Goal: Information Seeking & Learning: Learn about a topic

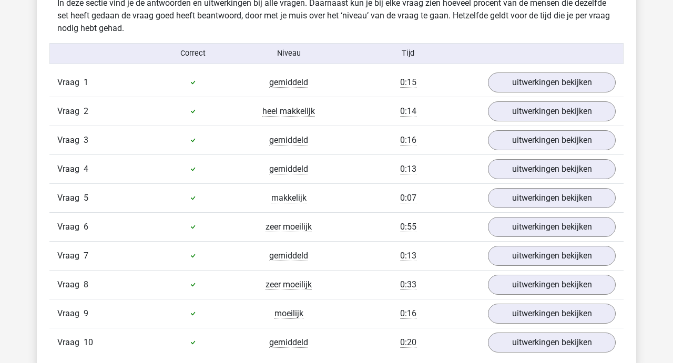
scroll to position [626, 0]
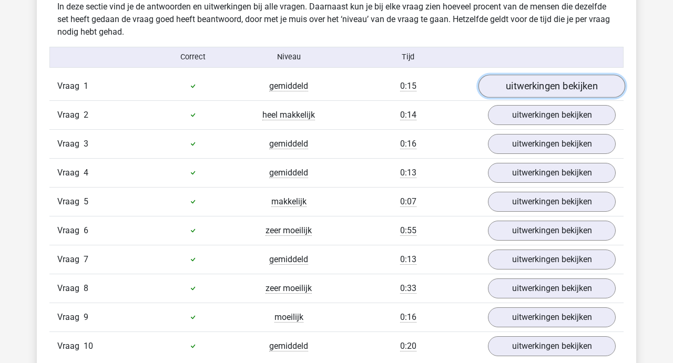
click at [543, 82] on link "uitwerkingen bekijken" at bounding box center [552, 86] width 147 height 23
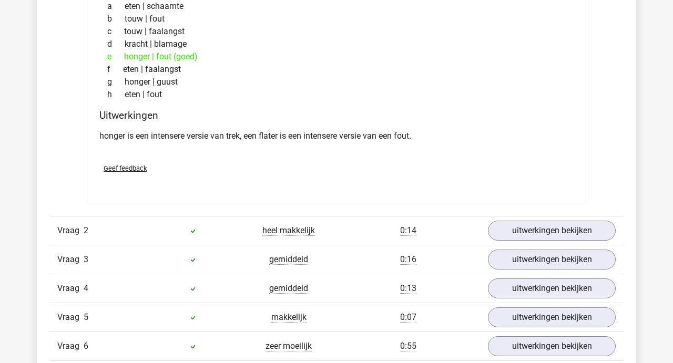
scroll to position [788, 0]
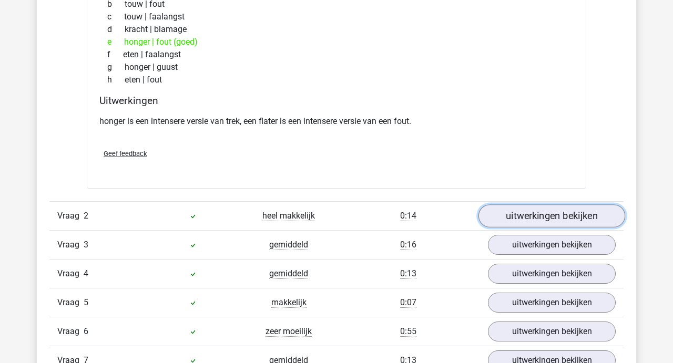
click at [538, 218] on link "uitwerkingen bekijken" at bounding box center [552, 216] width 147 height 23
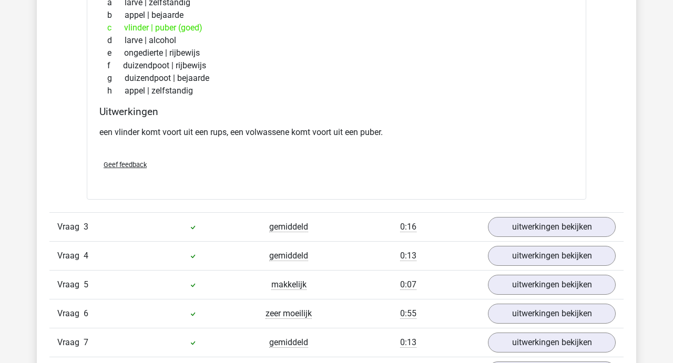
scroll to position [1076, 0]
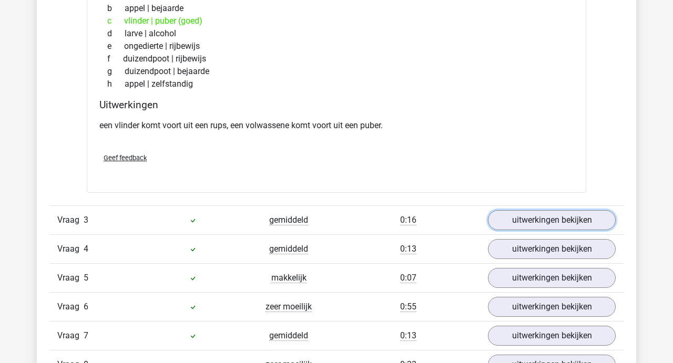
click at [538, 218] on link "uitwerkingen bekijken" at bounding box center [552, 220] width 128 height 20
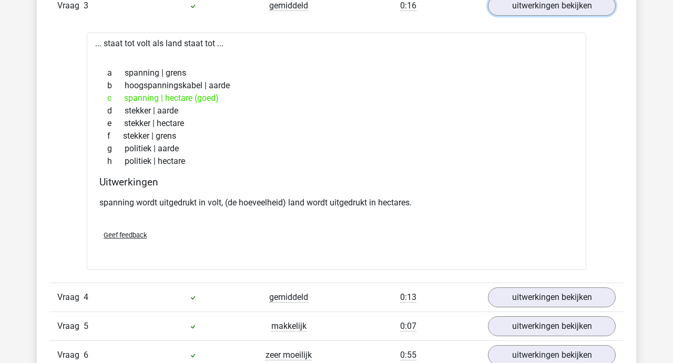
scroll to position [1292, 0]
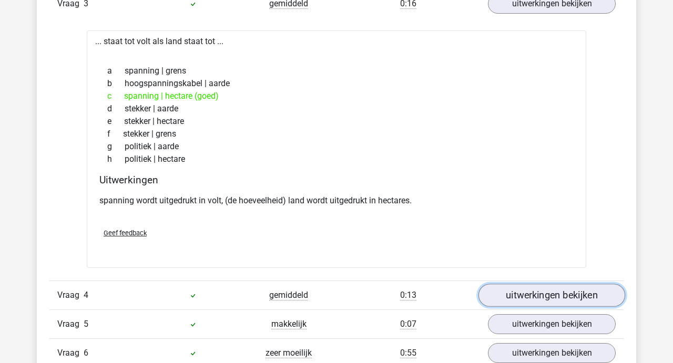
click at [550, 287] on link "uitwerkingen bekijken" at bounding box center [552, 295] width 147 height 23
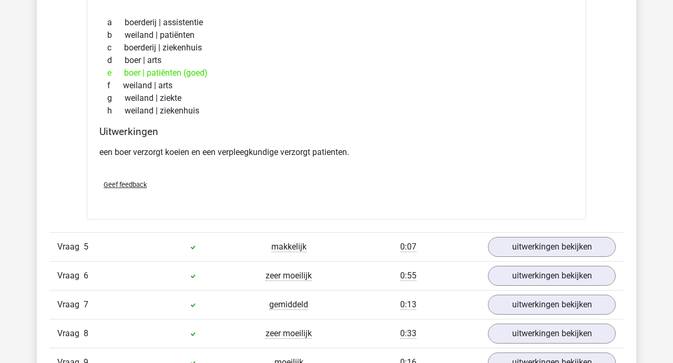
scroll to position [1637, 0]
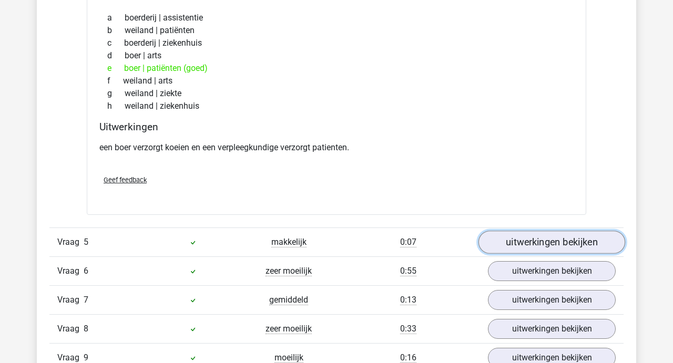
click at [553, 251] on link "uitwerkingen bekijken" at bounding box center [552, 242] width 147 height 23
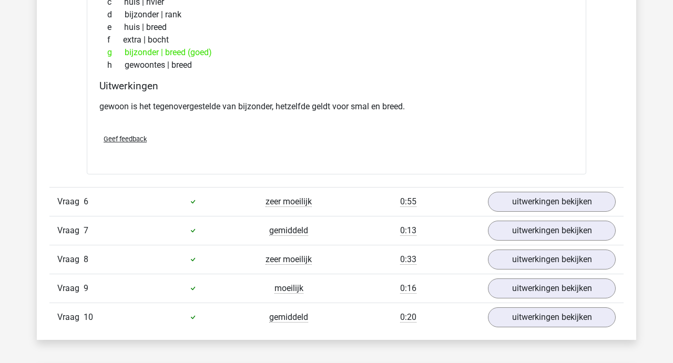
scroll to position [1972, 0]
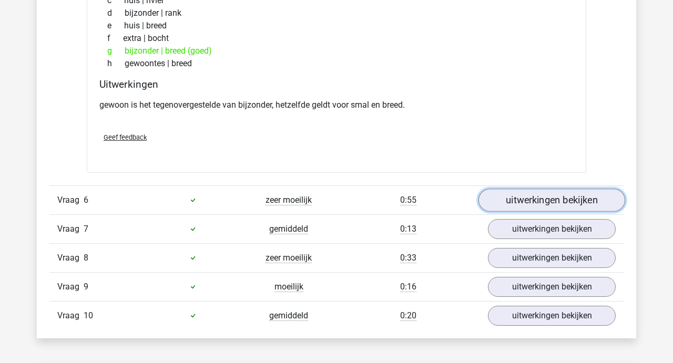
click at [558, 206] on link "uitwerkingen bekijken" at bounding box center [552, 200] width 147 height 23
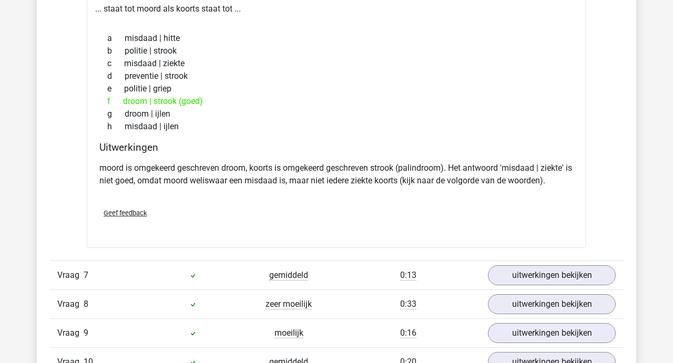
scroll to position [2230, 0]
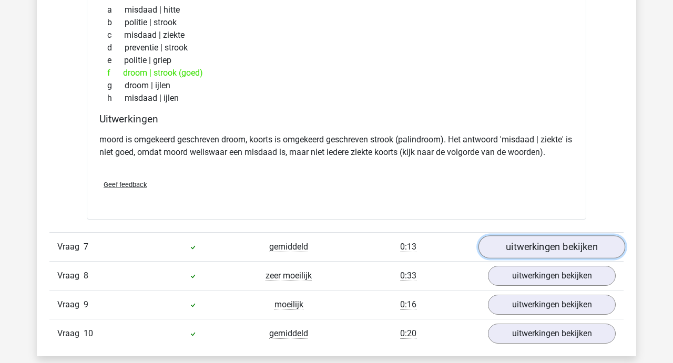
click at [560, 238] on link "uitwerkingen bekijken" at bounding box center [552, 247] width 147 height 23
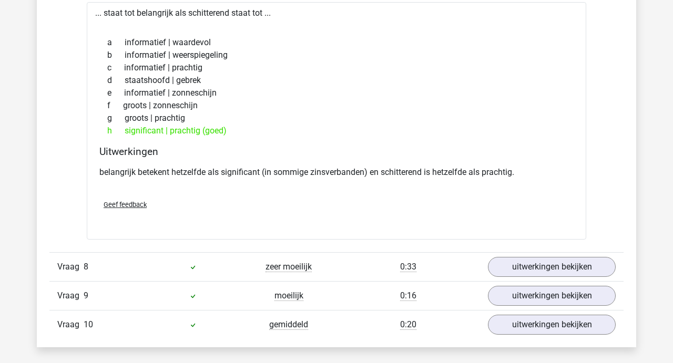
scroll to position [2504, 0]
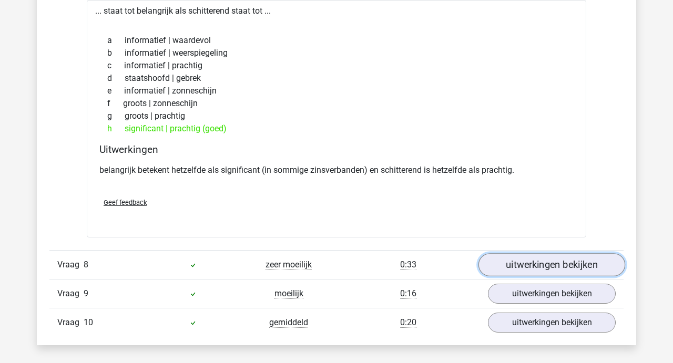
click at [564, 265] on link "uitwerkingen bekijken" at bounding box center [552, 265] width 147 height 23
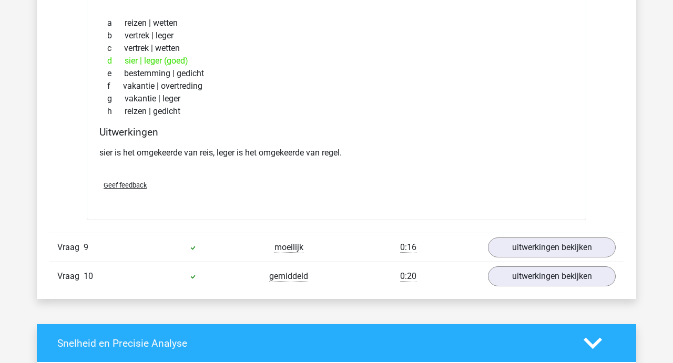
scroll to position [2815, 0]
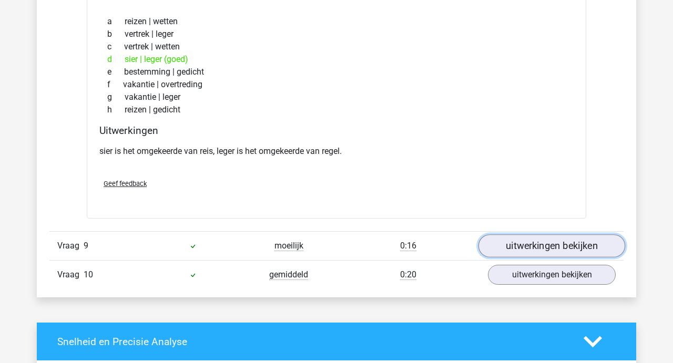
click at [558, 252] on link "uitwerkingen bekijken" at bounding box center [552, 246] width 147 height 23
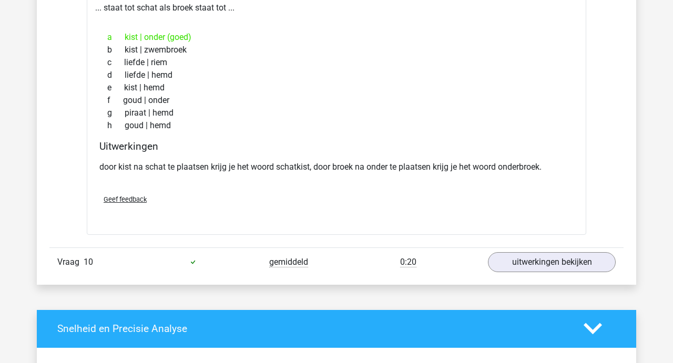
scroll to position [3100, 0]
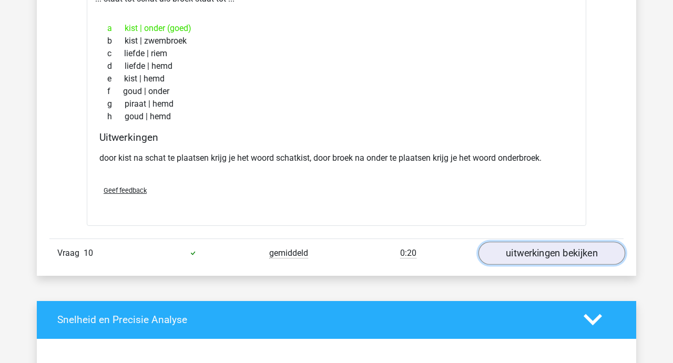
click at [555, 254] on link "uitwerkingen bekijken" at bounding box center [552, 253] width 147 height 23
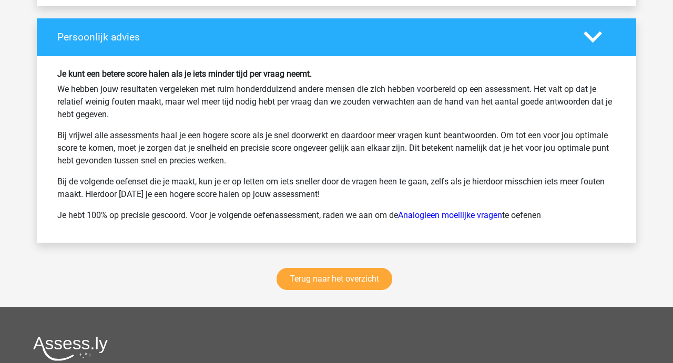
scroll to position [3995, 0]
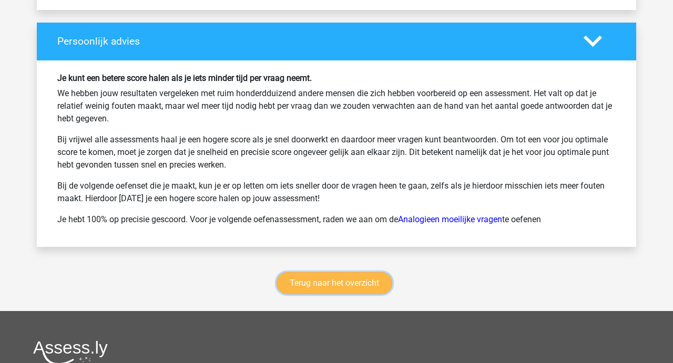
click at [356, 279] on link "Terug naar het overzicht" at bounding box center [335, 283] width 116 height 22
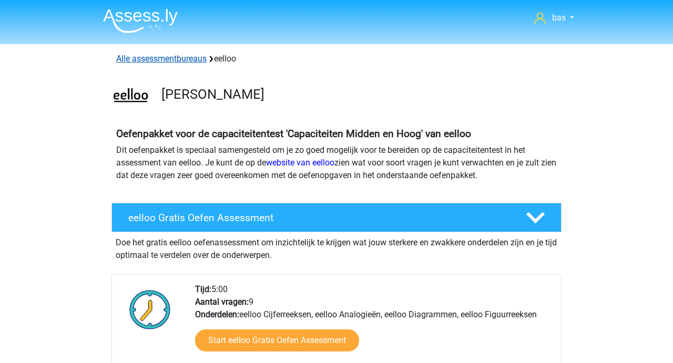
click at [161, 59] on link "Alle assessmentbureaus" at bounding box center [161, 59] width 90 height 10
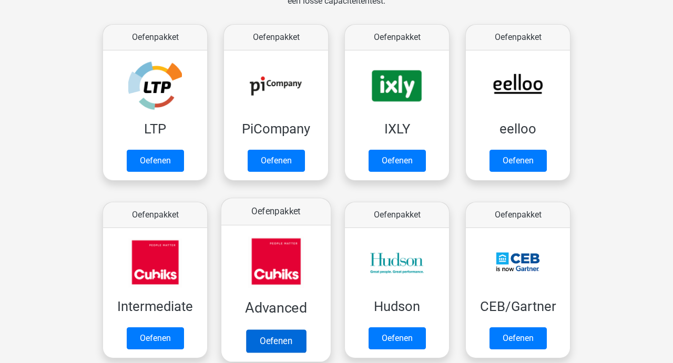
scroll to position [165, 0]
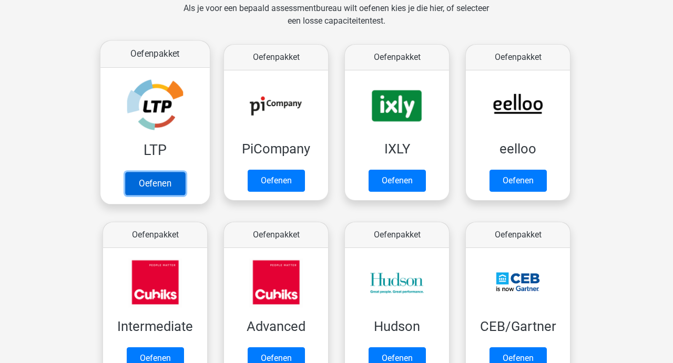
click at [162, 177] on link "Oefenen" at bounding box center [155, 183] width 60 height 23
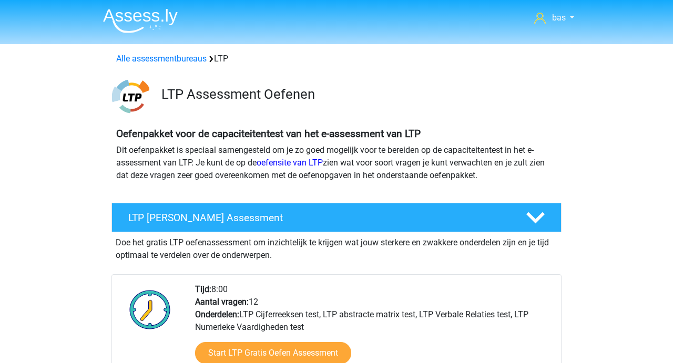
click at [150, 21] on img at bounding box center [140, 20] width 75 height 25
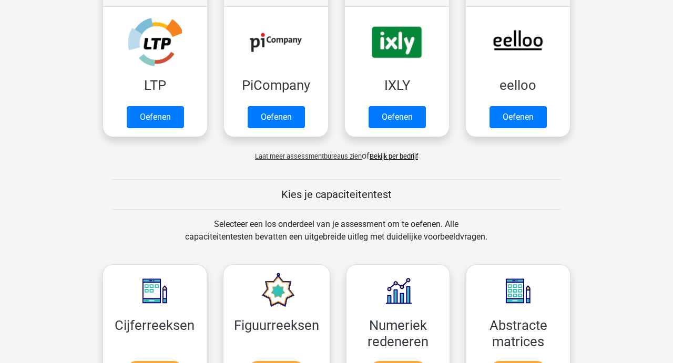
scroll to position [237, 0]
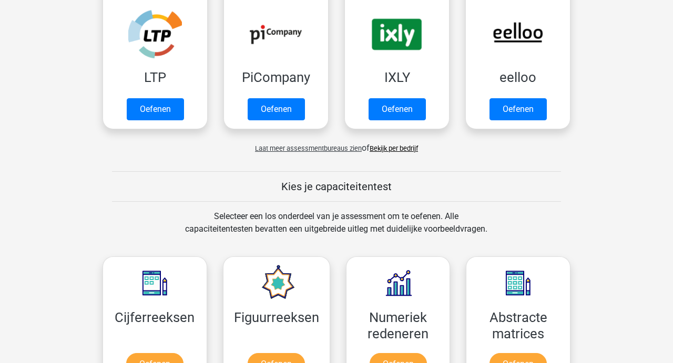
click at [395, 146] on link "Bekijk per bedrijf" at bounding box center [394, 149] width 48 height 8
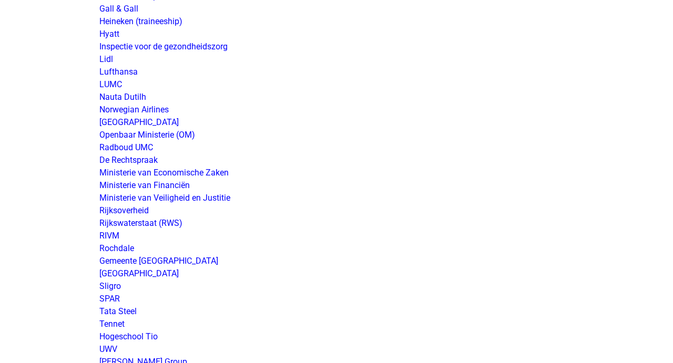
scroll to position [1875, 0]
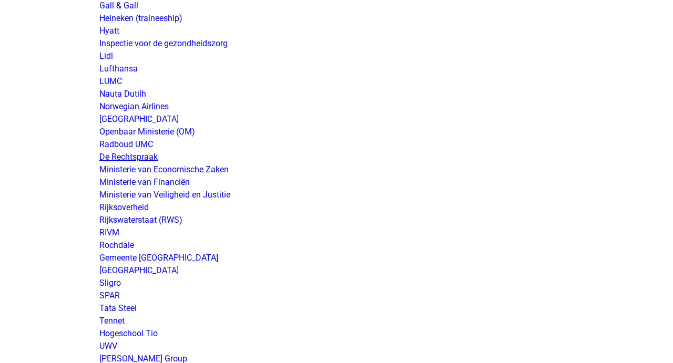
click at [134, 155] on link "De Rechtspraak" at bounding box center [128, 157] width 58 height 10
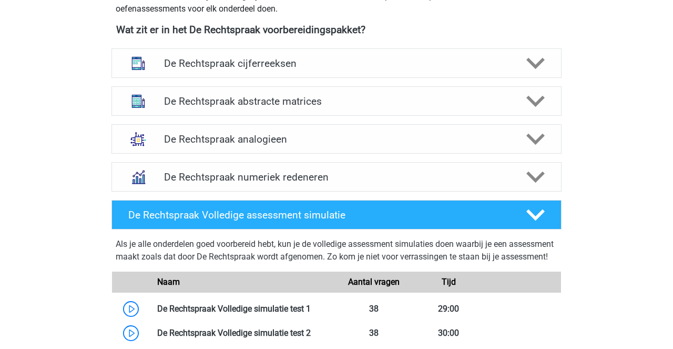
scroll to position [528, 0]
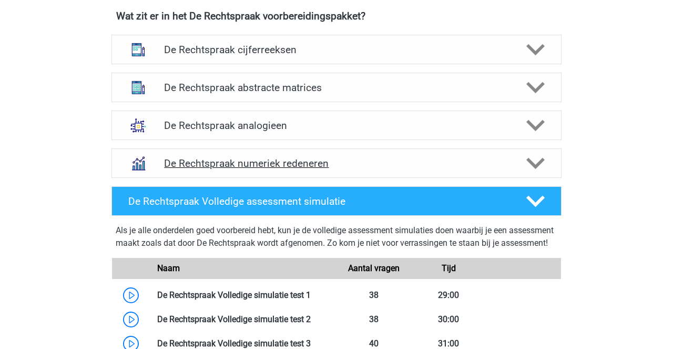
click at [292, 164] on h4 "De Rechtspraak numeriek redeneren" at bounding box center [336, 163] width 345 height 12
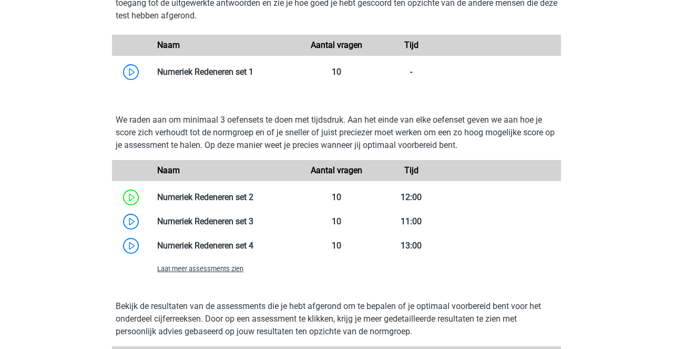
scroll to position [811, 0]
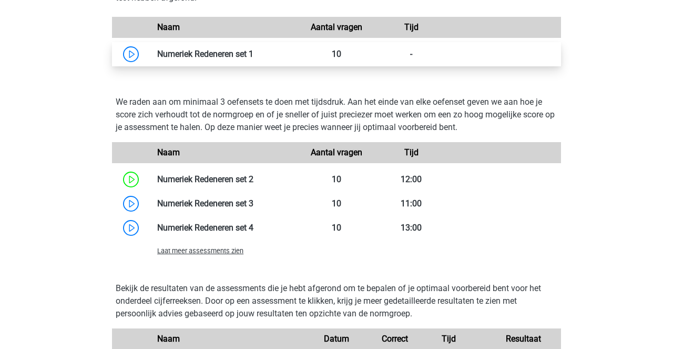
click at [254, 57] on link at bounding box center [254, 54] width 0 height 10
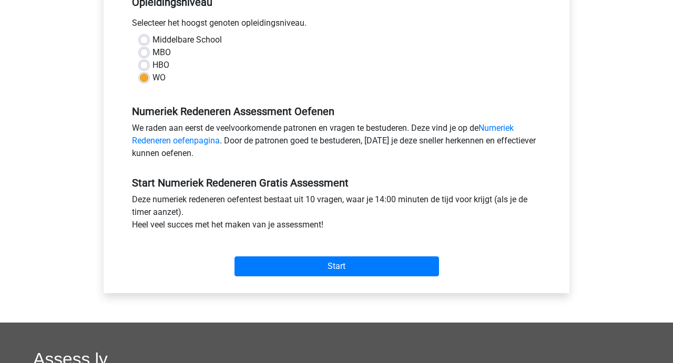
scroll to position [235, 0]
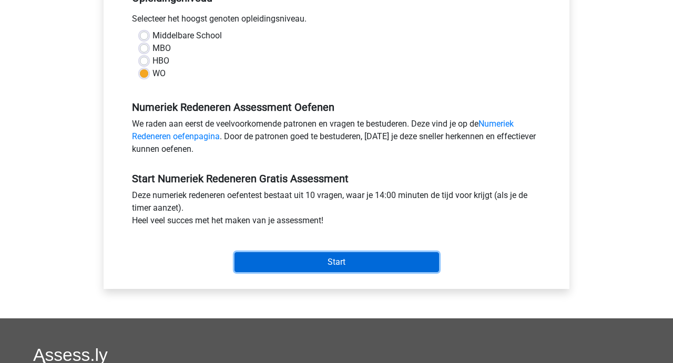
click at [335, 262] on input "Start" at bounding box center [337, 262] width 205 height 20
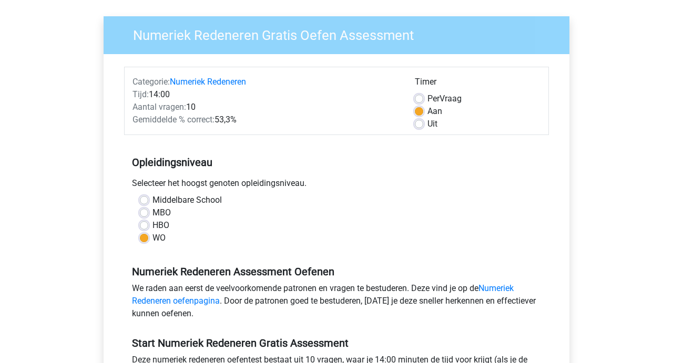
scroll to position [0, 0]
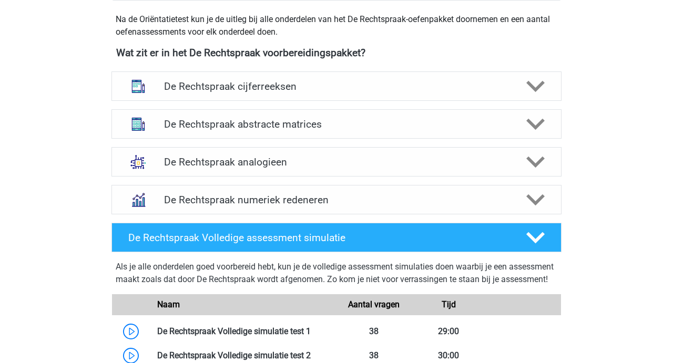
scroll to position [495, 0]
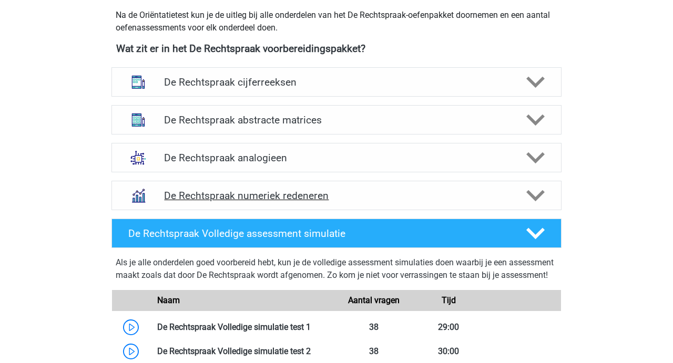
click at [260, 199] on h4 "De Rechtspraak numeriek redeneren" at bounding box center [336, 196] width 345 height 12
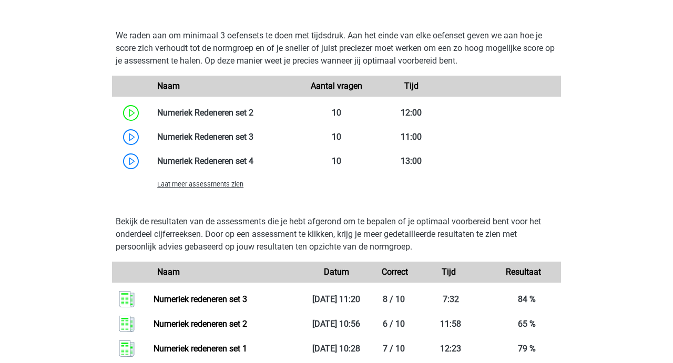
scroll to position [871, 0]
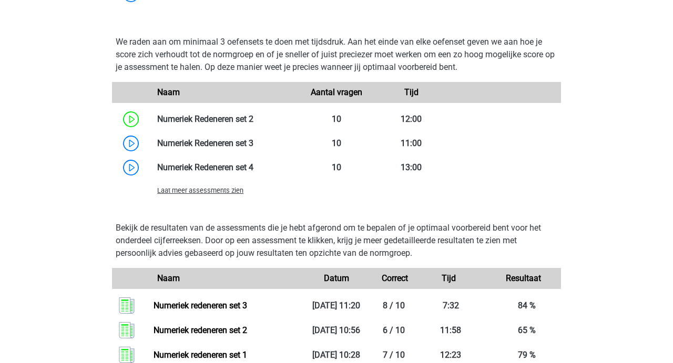
click at [214, 193] on span "Laat meer assessments zien" at bounding box center [200, 191] width 86 height 8
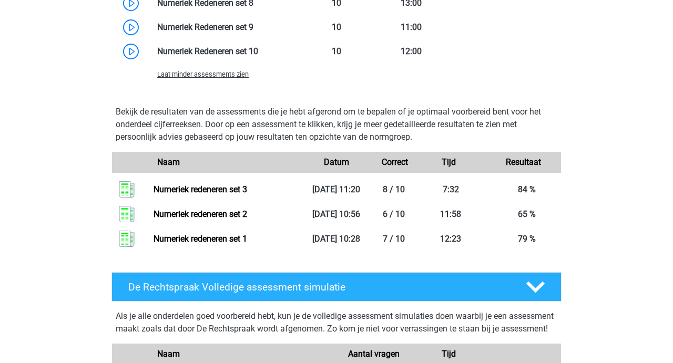
scroll to position [1133, 0]
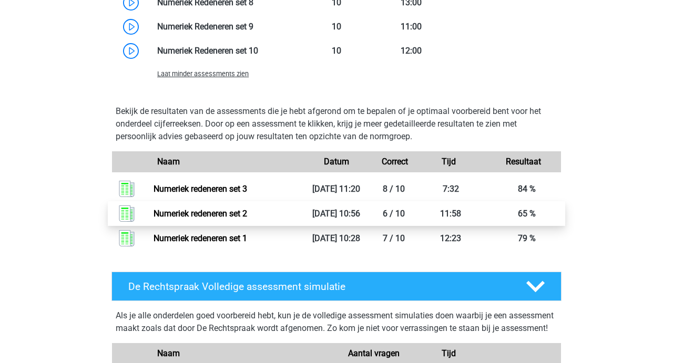
click at [221, 219] on link "Numeriek redeneren set 2" at bounding box center [201, 214] width 94 height 10
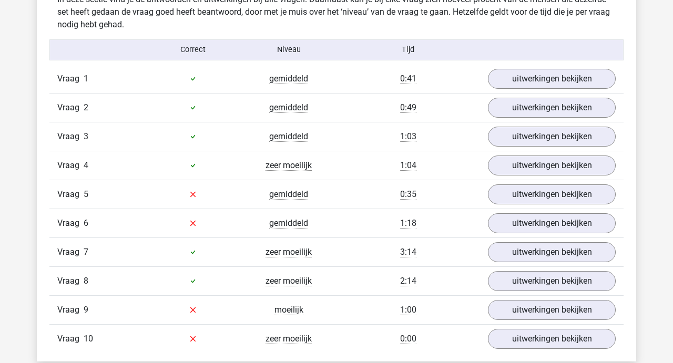
scroll to position [661, 0]
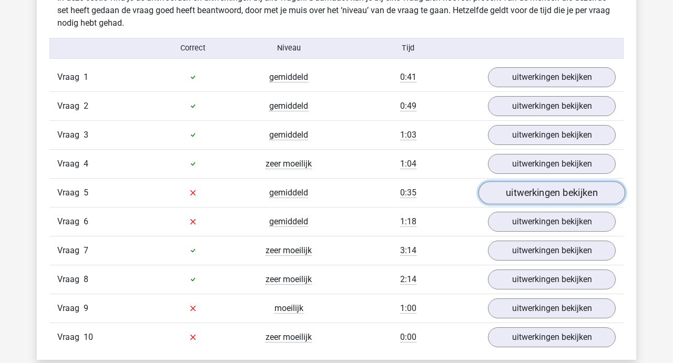
click at [542, 193] on link "uitwerkingen bekijken" at bounding box center [552, 192] width 147 height 23
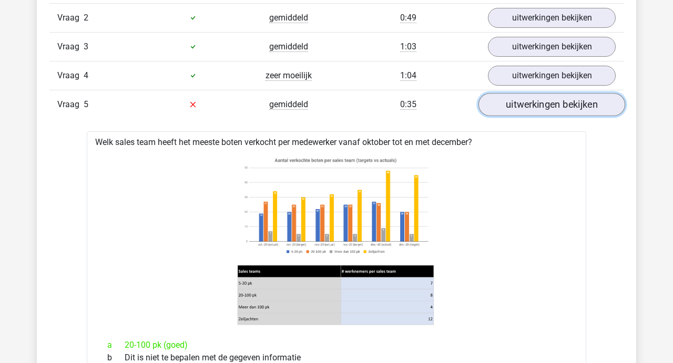
scroll to position [754, 0]
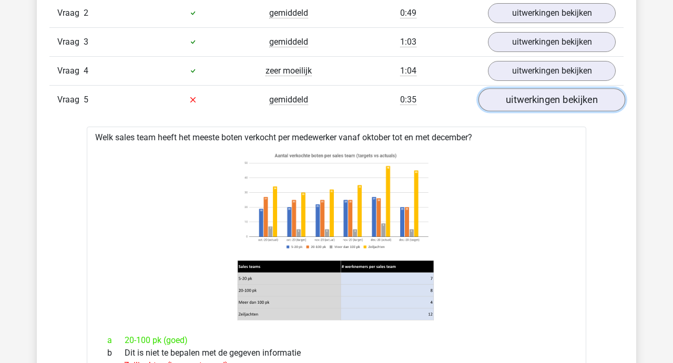
click at [548, 99] on link "uitwerkingen bekijken" at bounding box center [552, 99] width 147 height 23
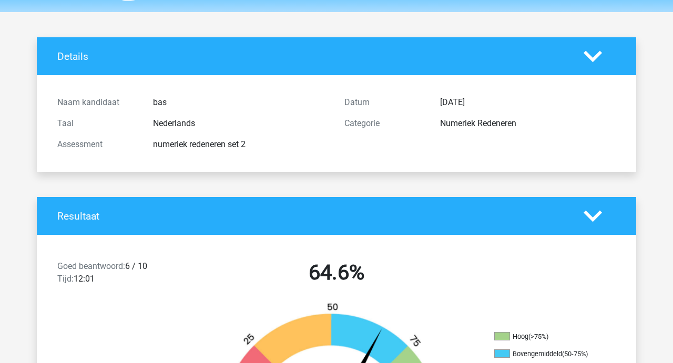
scroll to position [0, 0]
